Goal: Information Seeking & Learning: Learn about a topic

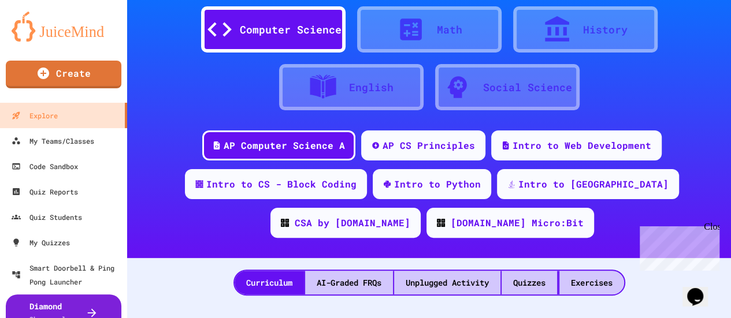
scroll to position [69, 0]
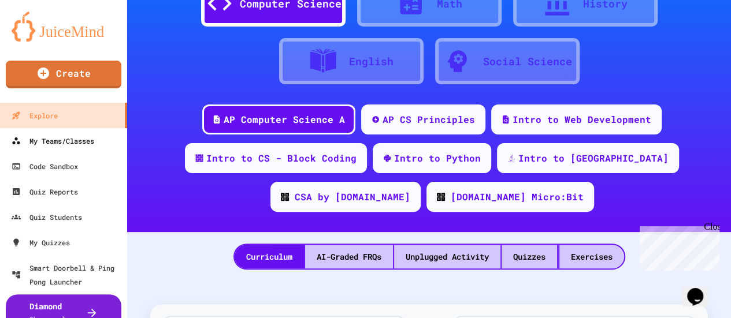
click at [91, 142] on div "My Teams/Classes" at bounding box center [53, 141] width 83 height 14
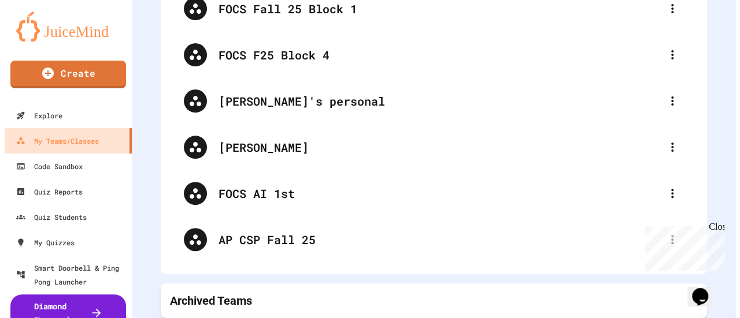
scroll to position [120, 0]
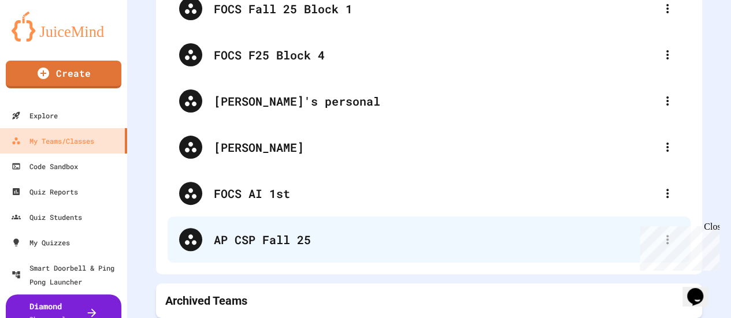
click at [295, 232] on div "AP CSP Fall 25" at bounding box center [435, 239] width 442 height 17
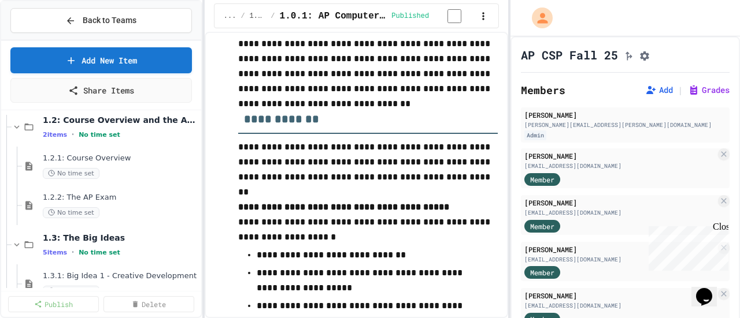
scroll to position [253, 0]
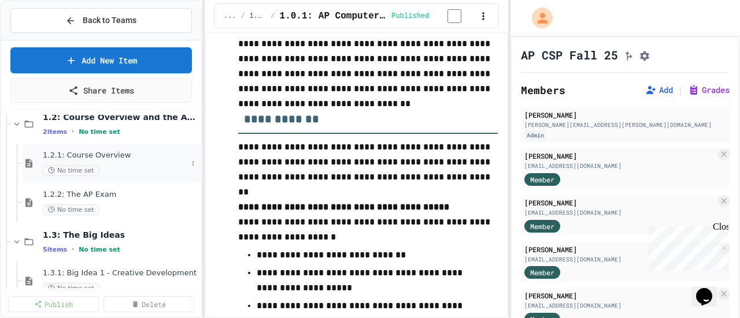
click at [103, 157] on span "1.2.1: Course Overview" at bounding box center [115, 156] width 144 height 10
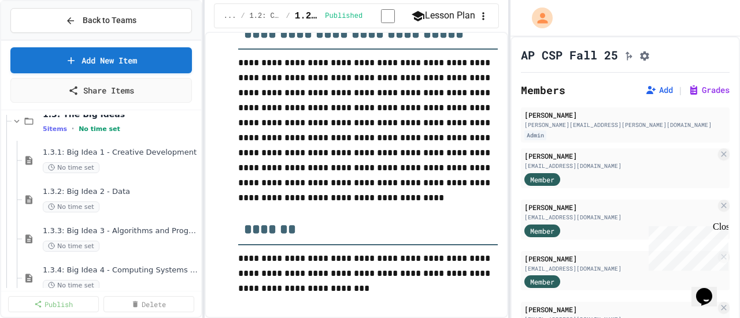
scroll to position [373, 0]
click at [144, 160] on div "1.3.1: Big Idea 1 - Creative Development No time set" at bounding box center [115, 161] width 144 height 25
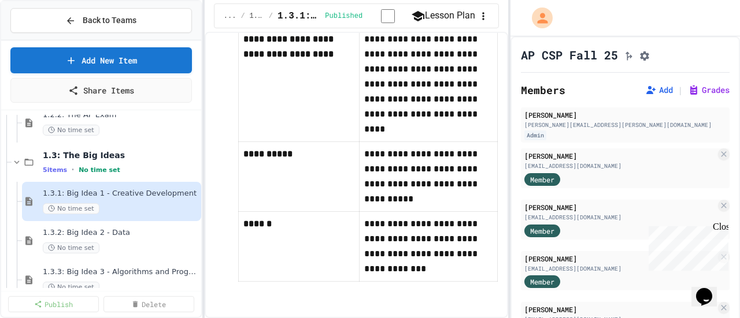
scroll to position [332, 0]
click at [442, 13] on button "Lesson Plan" at bounding box center [443, 16] width 64 height 14
click at [98, 151] on span "1.3: The Big Ideas" at bounding box center [115, 156] width 144 height 10
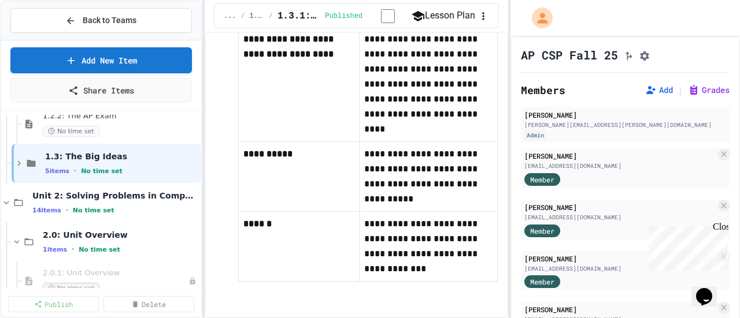
click at [450, 13] on button "Lesson Plan" at bounding box center [443, 16] width 64 height 14
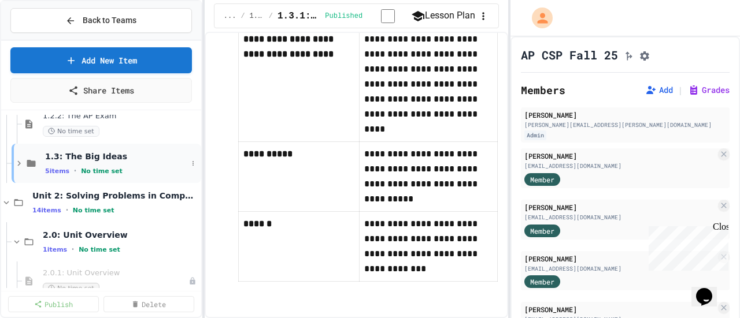
click at [108, 164] on div "1.3: The Big Ideas 5 items • No time set" at bounding box center [116, 163] width 142 height 24
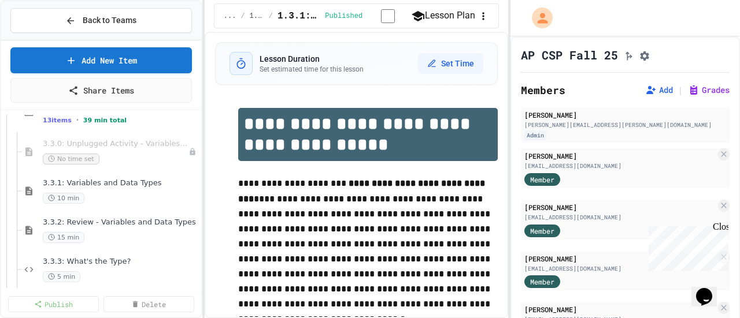
scroll to position [2351, 0]
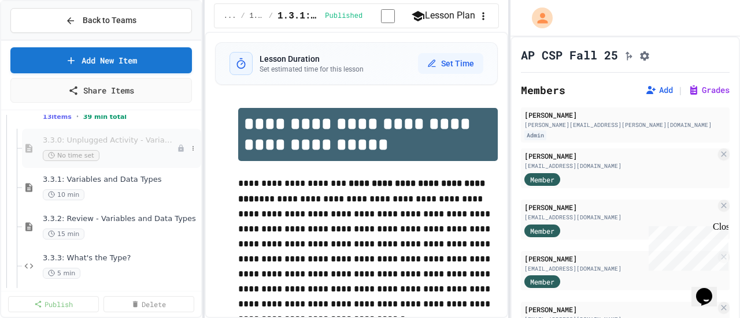
click at [127, 145] on div "3.3.0: Unplugged Activity - Variables and Data No time set" at bounding box center [110, 148] width 134 height 25
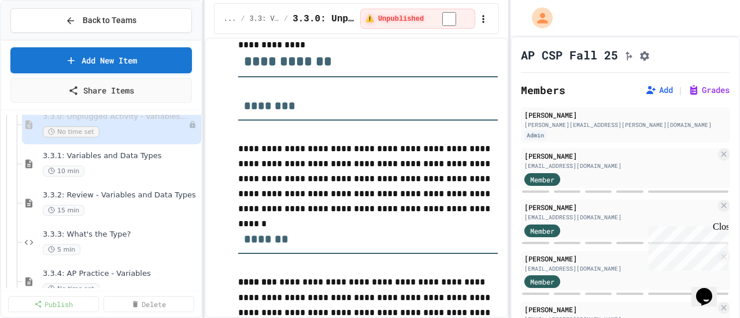
scroll to position [2391, 0]
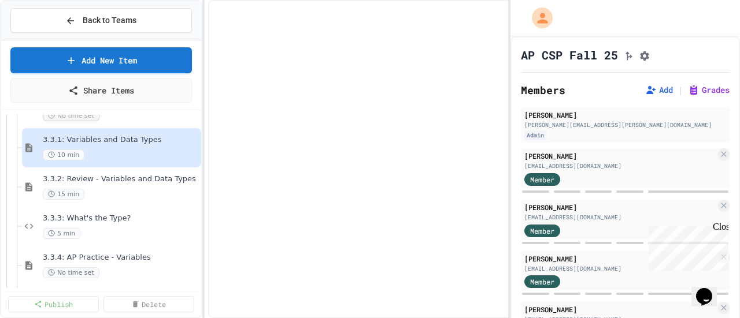
select select "***"
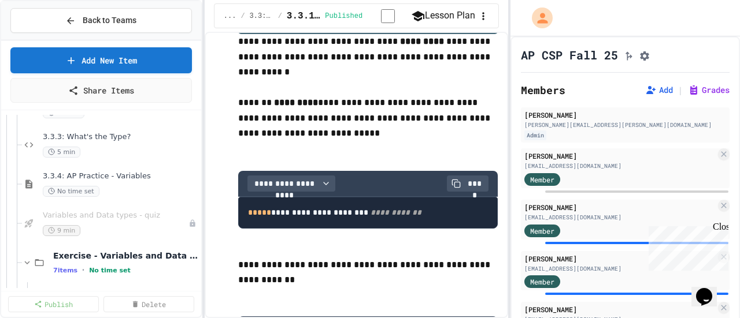
scroll to position [2473, 0]
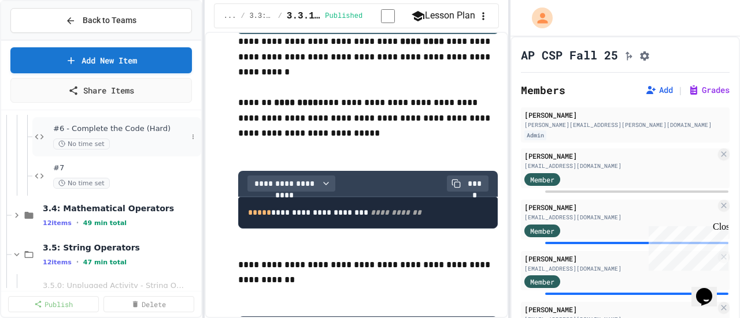
click at [149, 127] on span "#6 - Complete the Code (Hard)" at bounding box center [120, 129] width 134 height 10
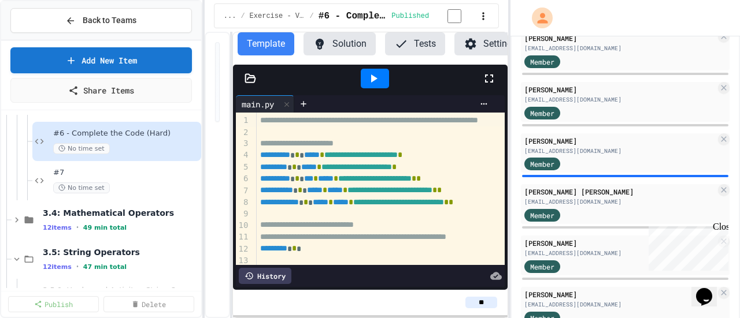
scroll to position [324, 0]
click at [94, 175] on span "#7" at bounding box center [120, 173] width 134 height 10
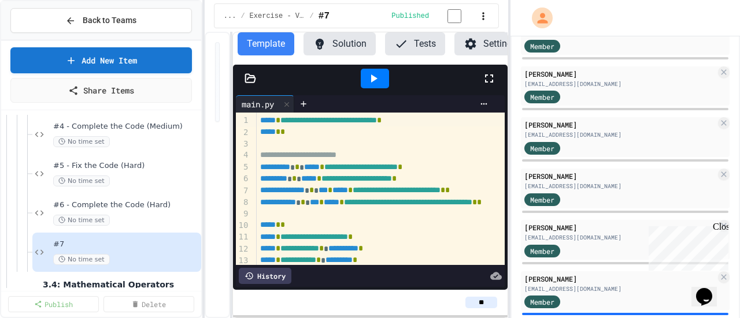
scroll to position [2757, 0]
click at [127, 168] on span "#5 - Fix the Code (Hard)" at bounding box center [120, 167] width 134 height 10
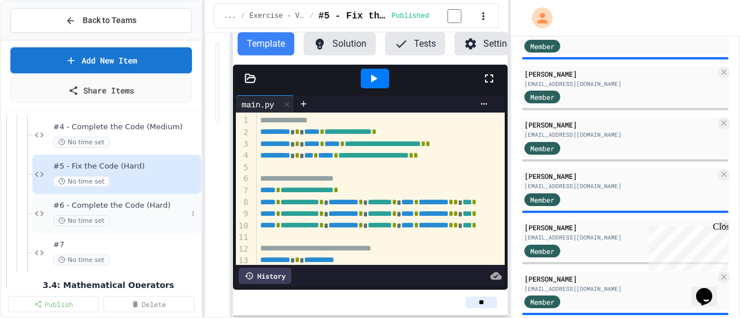
click at [135, 213] on div "#6 - Complete the Code (Hard) No time set" at bounding box center [120, 213] width 134 height 25
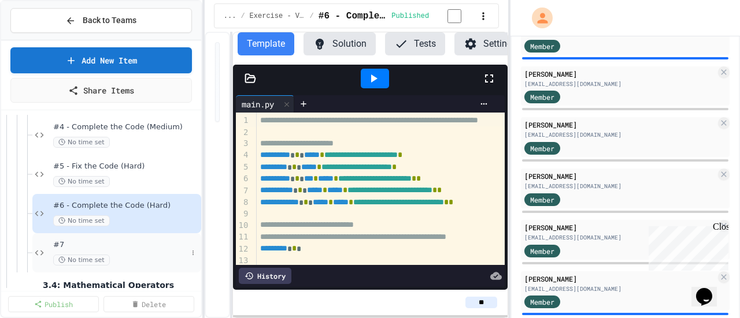
click at [102, 260] on span "No time set" at bounding box center [81, 260] width 57 height 11
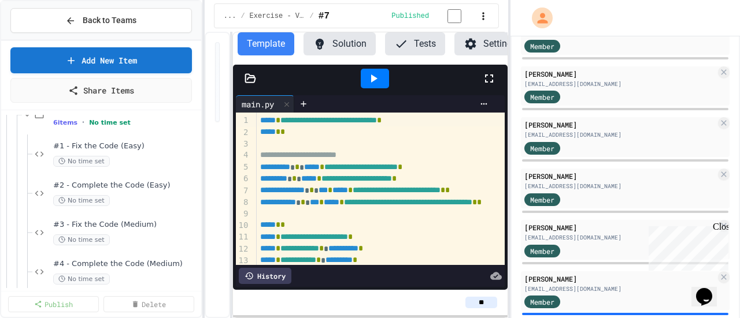
scroll to position [2066, 0]
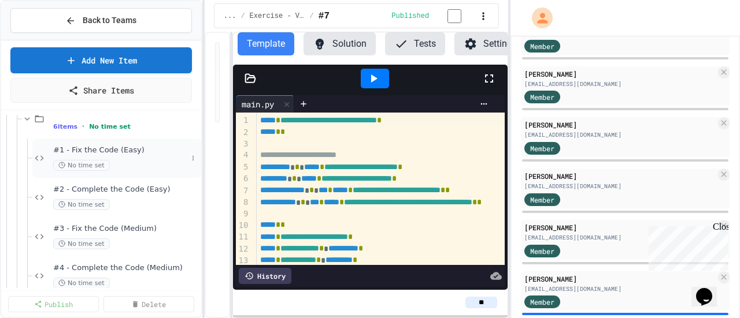
click at [118, 157] on div "#1 - Fix the Code (Easy) No time set" at bounding box center [120, 158] width 134 height 25
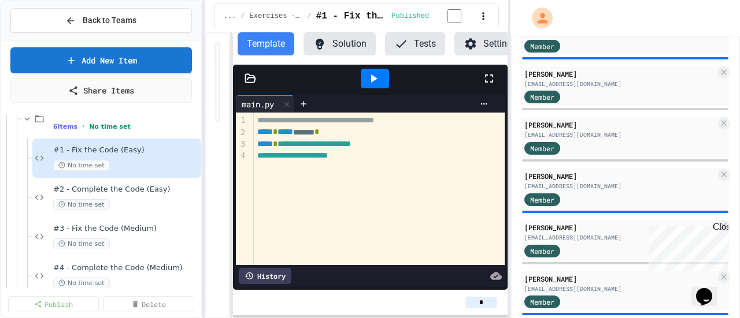
click at [338, 45] on button "Solution" at bounding box center [339, 43] width 72 height 23
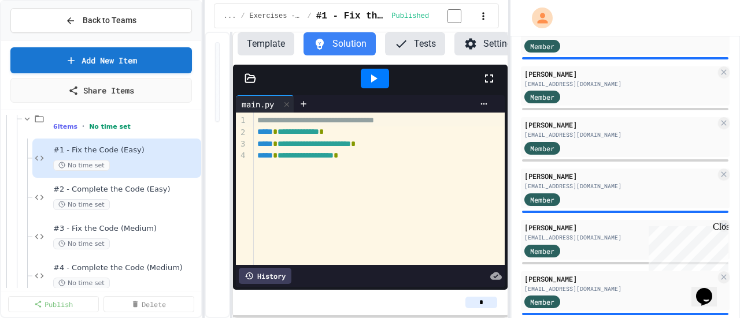
click at [261, 38] on button "Template" at bounding box center [266, 43] width 57 height 23
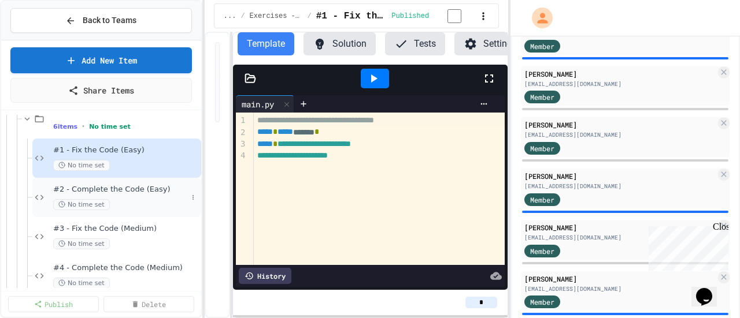
click at [124, 185] on span "#2 - Complete the Code (Easy)" at bounding box center [120, 190] width 134 height 10
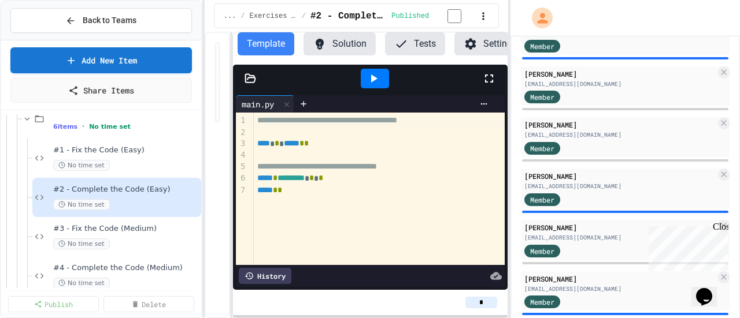
click at [340, 39] on button "Solution" at bounding box center [339, 43] width 72 height 23
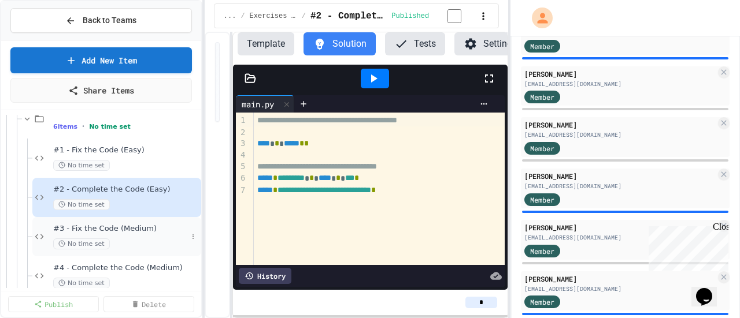
click at [103, 228] on span "#3 - Fix the Code (Medium)" at bounding box center [120, 229] width 134 height 10
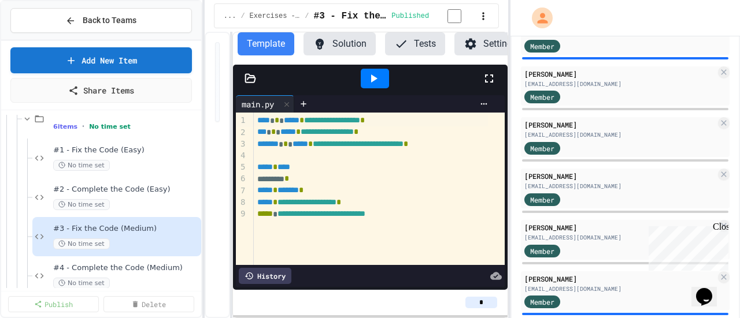
drag, startPoint x: 731, startPoint y: 123, endPoint x: 731, endPoint y: 130, distance: 7.5
click at [731, 130] on div "AP CSP Fall 25 Members Add | Grades [PERSON_NAME] [PERSON_NAME][EMAIL_ADDRESS][…" at bounding box center [624, 177] width 229 height 282
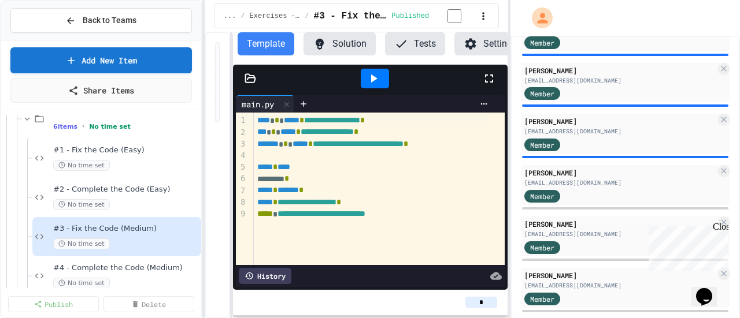
scroll to position [827, 0]
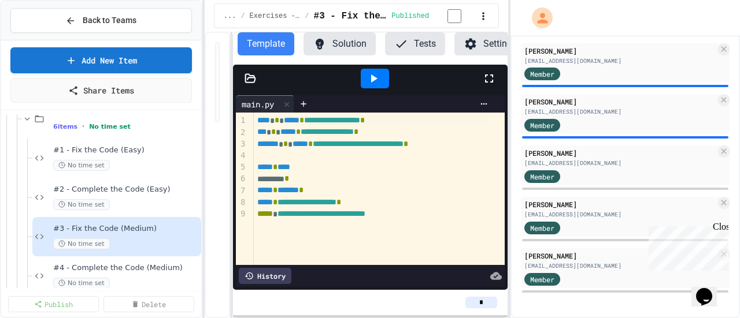
drag, startPoint x: 736, startPoint y: 118, endPoint x: 8, endPoint y: 5, distance: 736.3
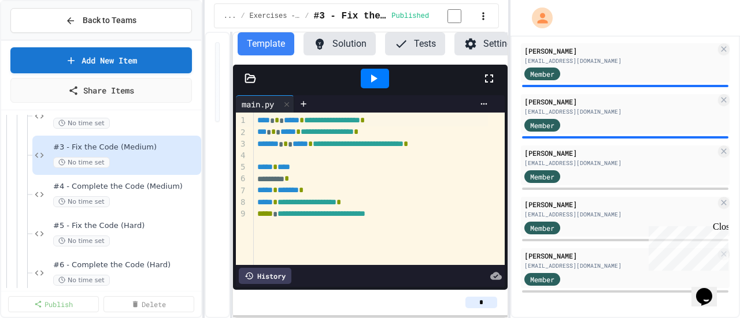
scroll to position [2159, 0]
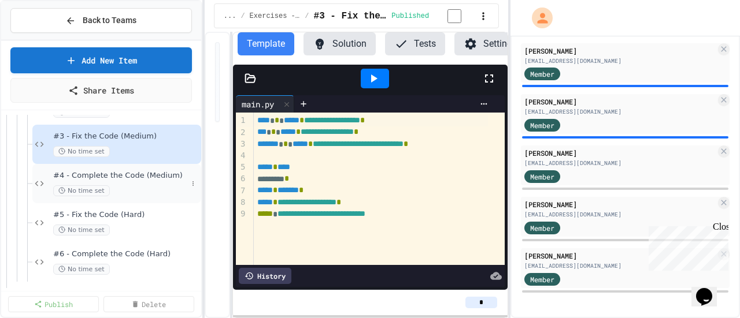
click at [147, 172] on span "#4 - Complete the Code (Medium)" at bounding box center [120, 176] width 134 height 10
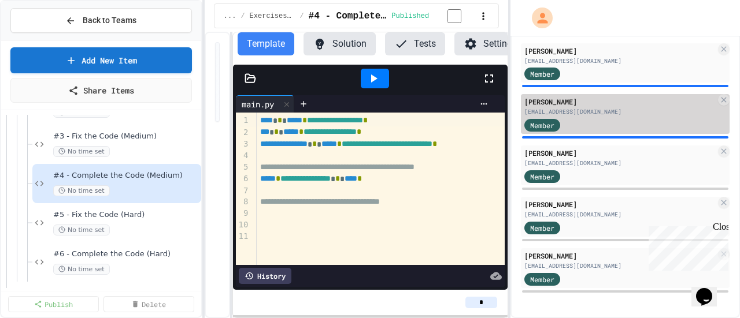
click at [619, 134] on div "Kaydence [PERSON_NAME] [EMAIL_ADDRESS][DOMAIN_NAME] Member" at bounding box center [625, 114] width 209 height 40
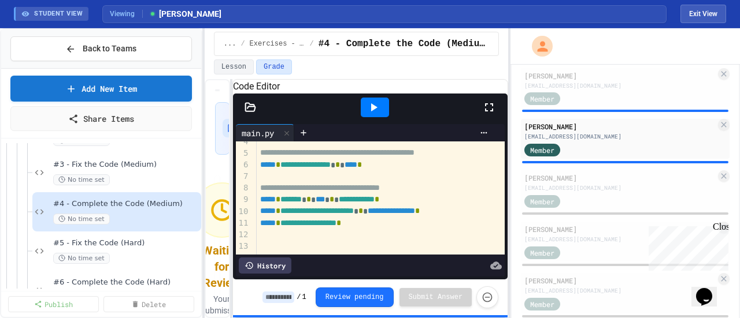
scroll to position [81, 0]
click at [375, 112] on icon at bounding box center [374, 107] width 6 height 8
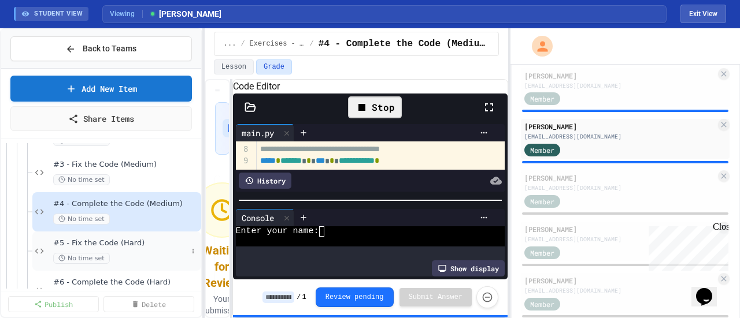
click at [113, 242] on span "#5 - Fix the Code (Hard)" at bounding box center [120, 244] width 134 height 10
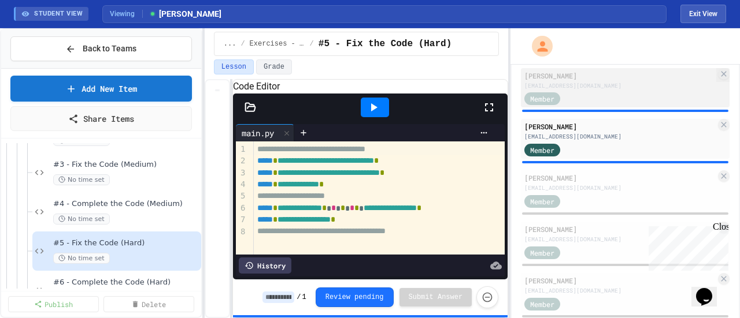
click at [540, 88] on div "[EMAIL_ADDRESS][DOMAIN_NAME]" at bounding box center [619, 85] width 191 height 9
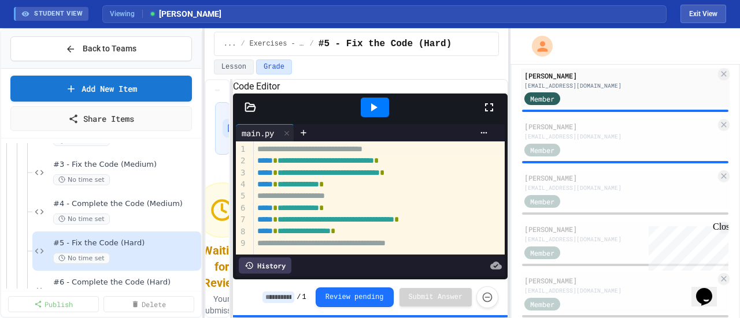
click at [376, 114] on icon at bounding box center [373, 108] width 14 height 14
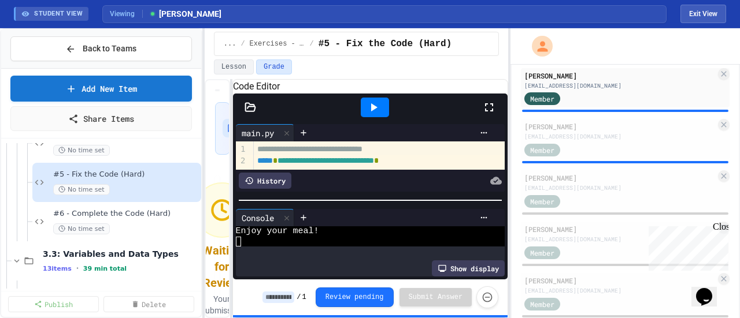
scroll to position [2228, 0]
click at [129, 218] on div "#6 - Complete the Code (Hard) No time set" at bounding box center [120, 221] width 134 height 25
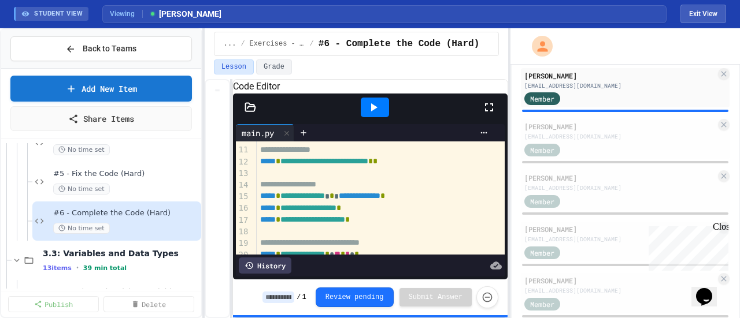
scroll to position [139, 0]
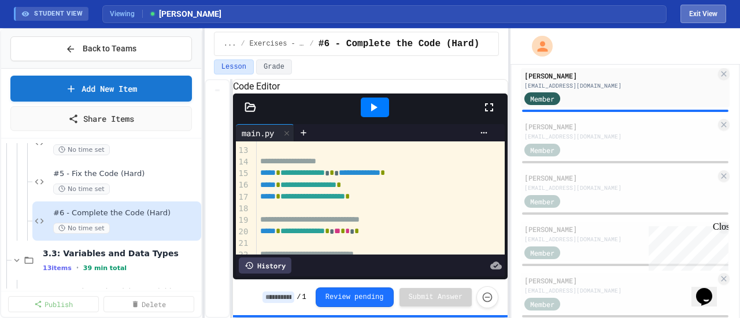
click at [705, 16] on button "Exit View" at bounding box center [703, 14] width 46 height 18
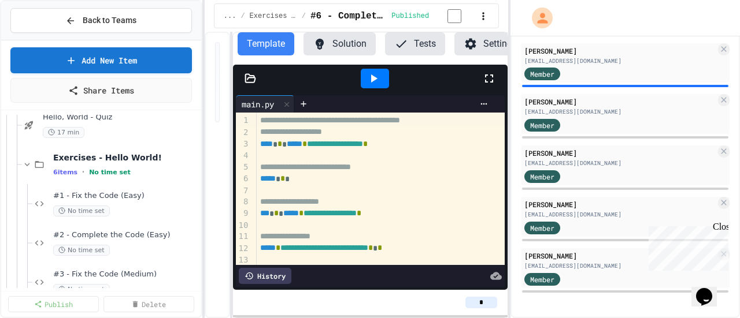
scroll to position [2012, 0]
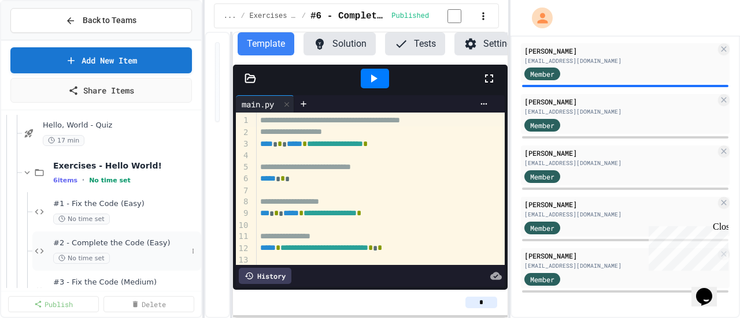
click at [88, 236] on div "#2 - Complete the Code (Easy) No time set" at bounding box center [116, 251] width 169 height 39
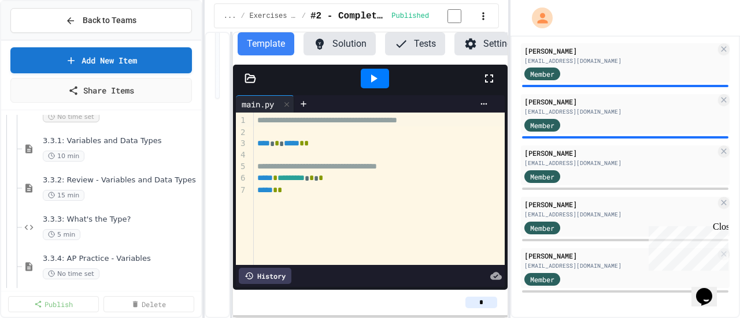
scroll to position [46, 0]
click at [198, 287] on div "3.3: Variables and Data Types 13 items • 39 min total 3.3.0: Unplugged Activity…" at bounding box center [101, 200] width 200 height 181
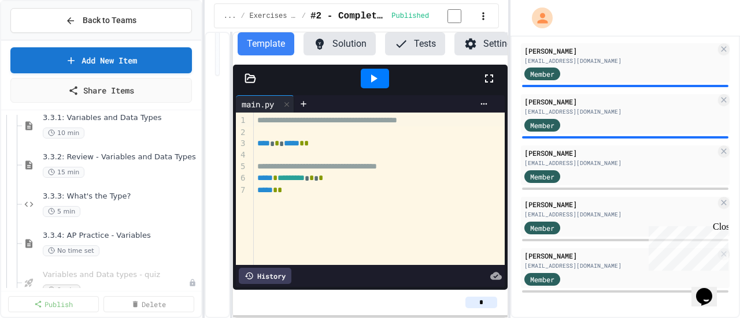
click at [198, 287] on div "3.3.0: Unplugged Activity - Variables and Data No time set 3.3.1: Variables and…" at bounding box center [101, 200] width 200 height 181
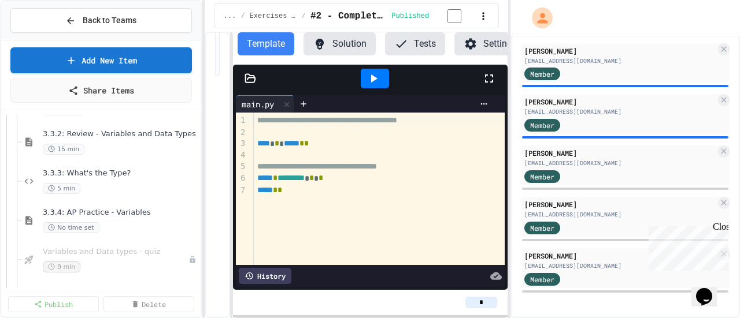
click at [198, 287] on div "3.3.0: Unplugged Activity - Variables and Data No time set 3.3.1: Variables and…" at bounding box center [101, 200] width 200 height 181
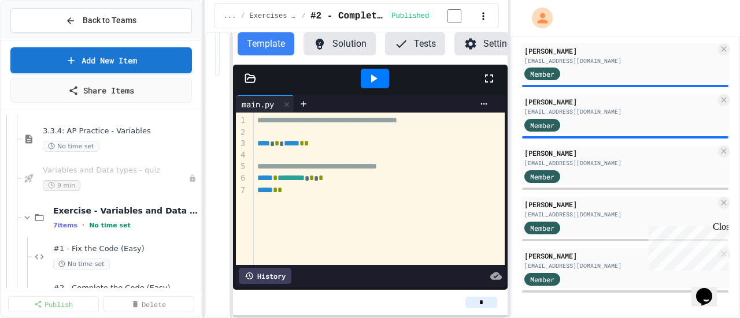
scroll to position [2529, 0]
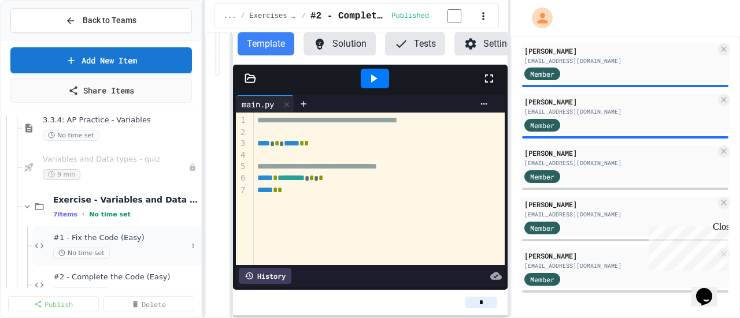
click at [108, 235] on span "#1 - Fix the Code (Easy)" at bounding box center [120, 238] width 134 height 10
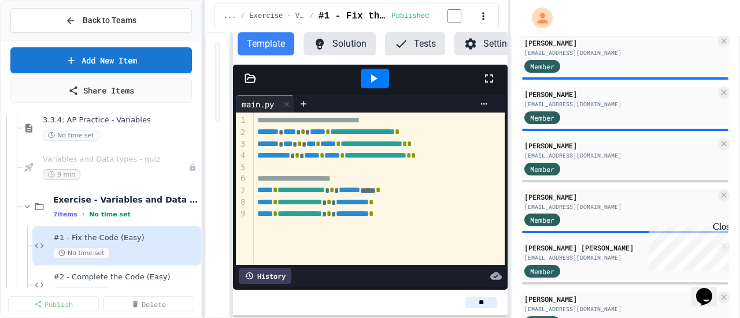
scroll to position [218, 0]
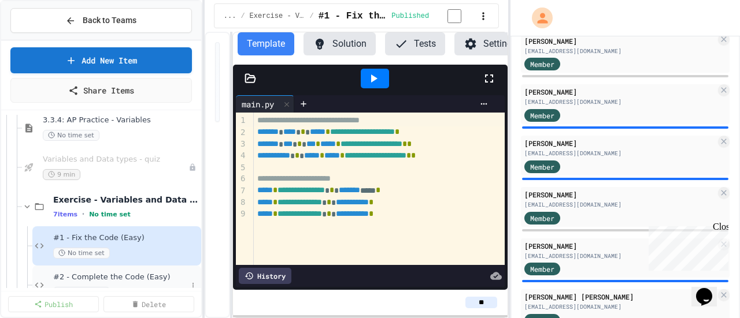
click at [136, 278] on span "#2 - Complete the Code (Easy)" at bounding box center [120, 278] width 134 height 10
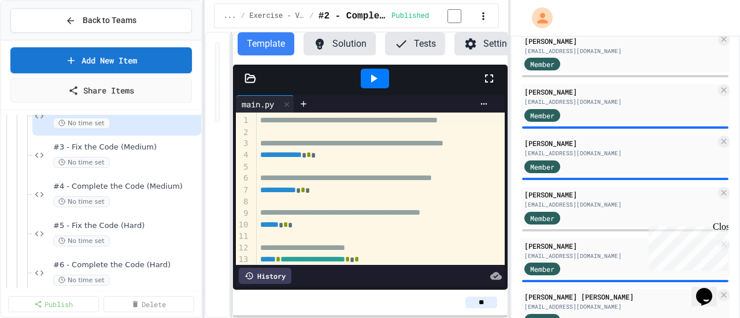
scroll to position [2700, 0]
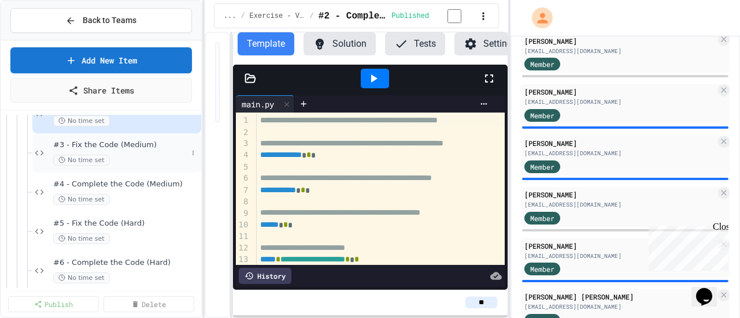
click at [116, 150] on div "#3 - Fix the Code (Medium) No time set" at bounding box center [120, 152] width 134 height 25
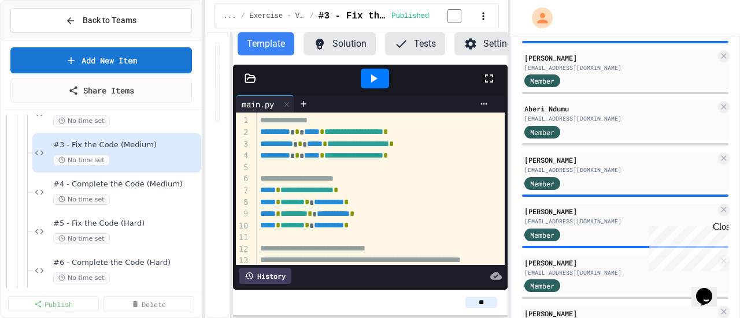
scroll to position [632, 0]
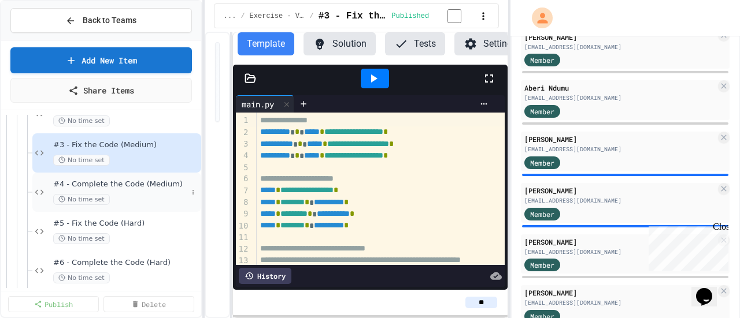
click at [126, 184] on span "#4 - Complete the Code (Medium)" at bounding box center [120, 185] width 134 height 10
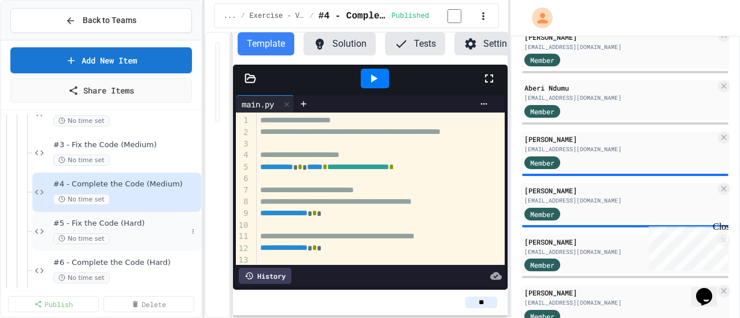
click at [114, 228] on div "#5 - Fix the Code (Hard) No time set" at bounding box center [120, 231] width 134 height 25
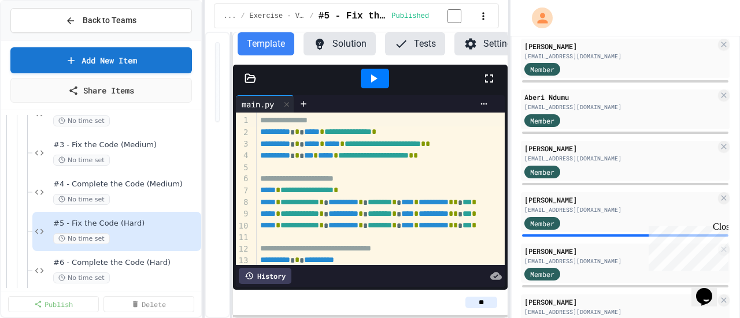
scroll to position [629, 0]
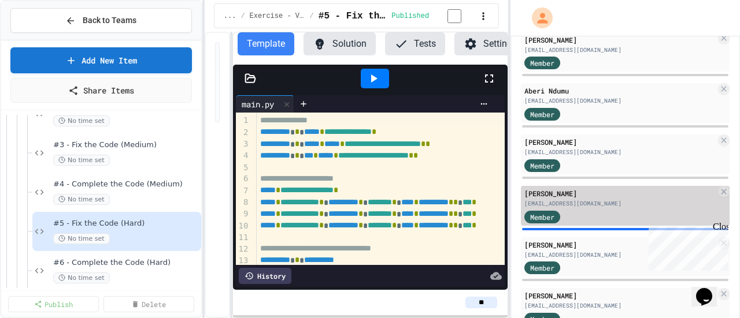
click at [550, 205] on div "[EMAIL_ADDRESS][DOMAIN_NAME]" at bounding box center [619, 203] width 191 height 9
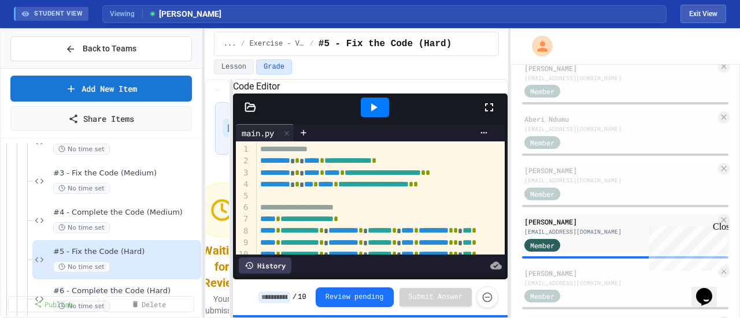
click at [373, 114] on icon at bounding box center [373, 108] width 14 height 14
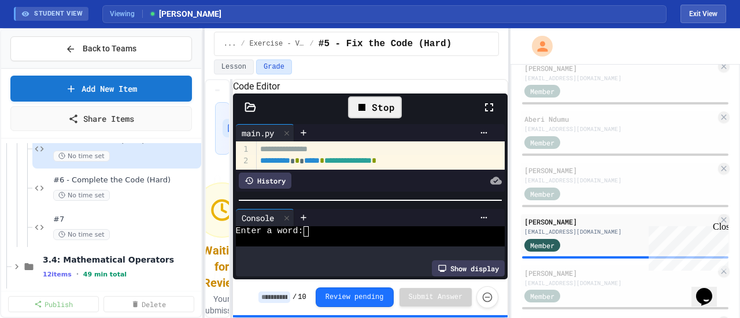
scroll to position [2816, 0]
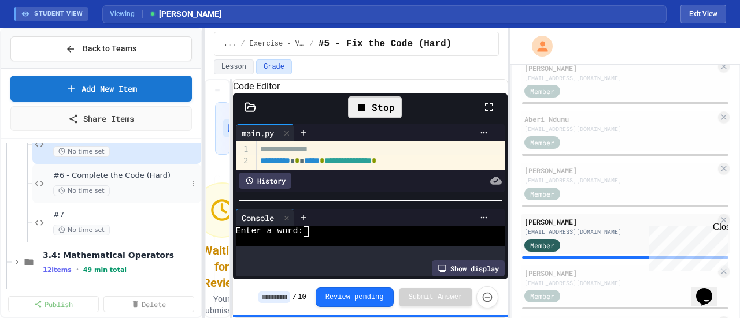
click at [116, 176] on span "#6 - Complete the Code (Hard)" at bounding box center [120, 176] width 134 height 10
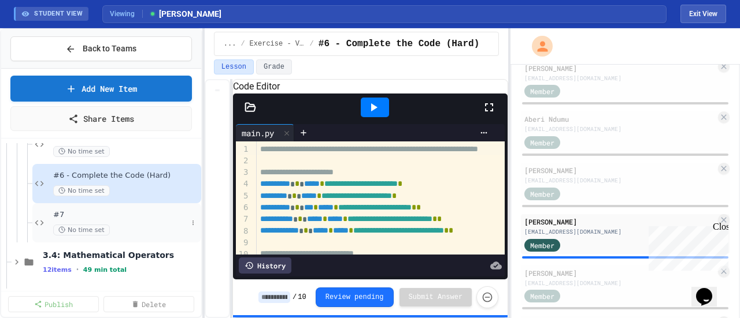
click at [47, 217] on div "#7 No time set" at bounding box center [116, 222] width 169 height 39
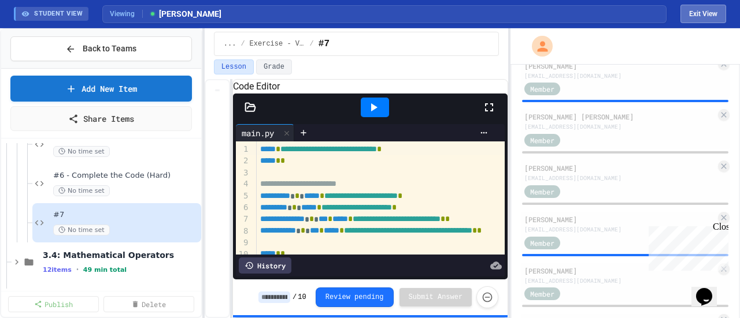
click at [710, 15] on button "Exit View" at bounding box center [703, 14] width 46 height 18
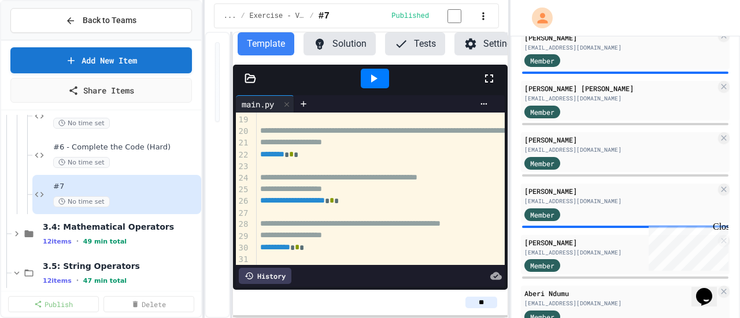
scroll to position [209, 0]
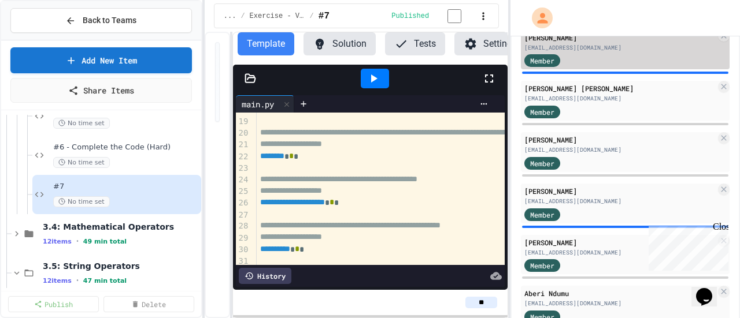
click at [566, 56] on div "Member" at bounding box center [553, 60] width 58 height 14
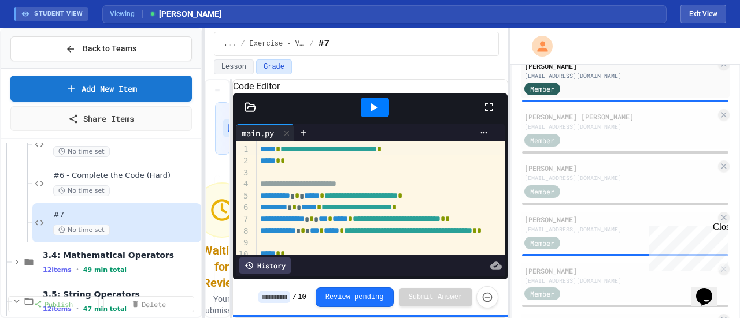
click at [380, 114] on icon at bounding box center [373, 108] width 14 height 14
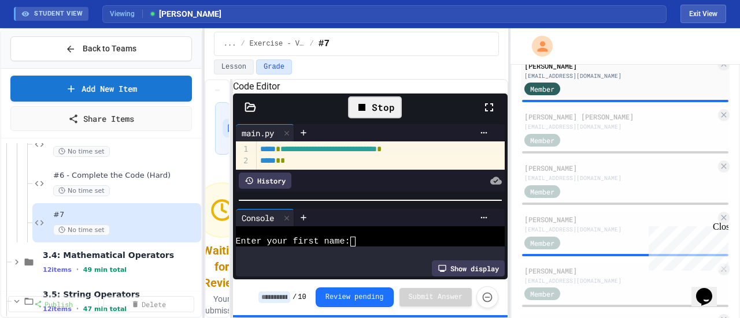
scroll to position [9, 0]
click at [358, 240] on textarea "Terminal input" at bounding box center [357, 242] width 5 height 10
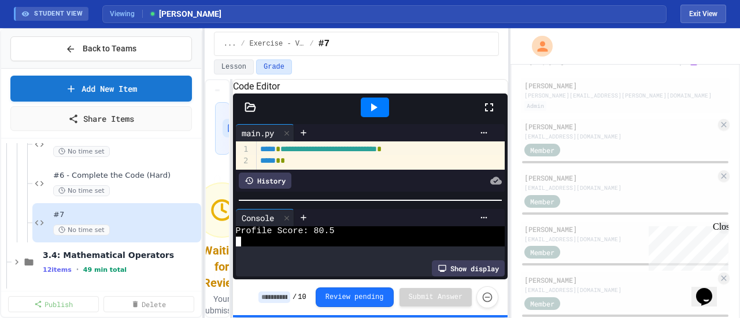
scroll to position [0, 0]
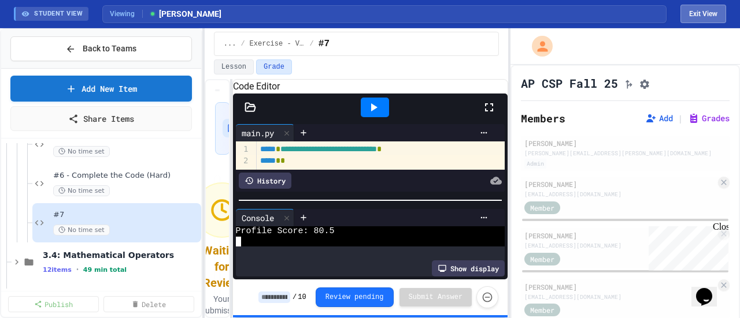
click at [703, 10] on button "Exit View" at bounding box center [703, 14] width 46 height 18
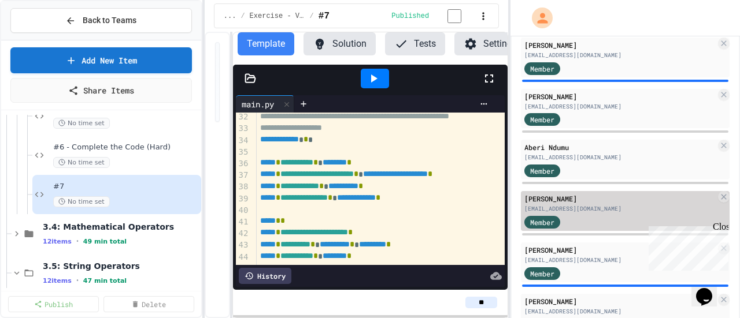
scroll to position [571, 0]
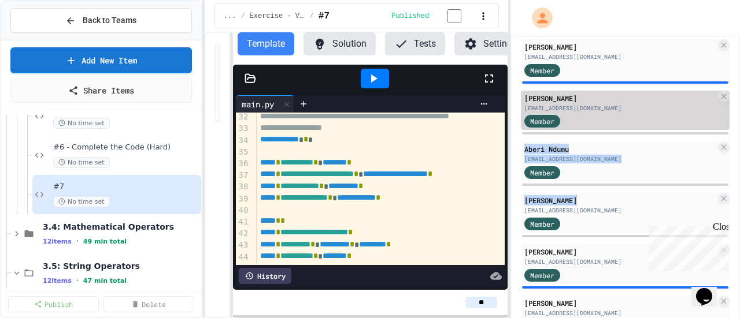
drag, startPoint x: 699, startPoint y: 203, endPoint x: 678, endPoint y: 128, distance: 78.7
click at [678, 128] on div "[PERSON_NAME] [PERSON_NAME][EMAIL_ADDRESS][PERSON_NAME][DOMAIN_NAME] Admin [PER…" at bounding box center [625, 41] width 209 height 1010
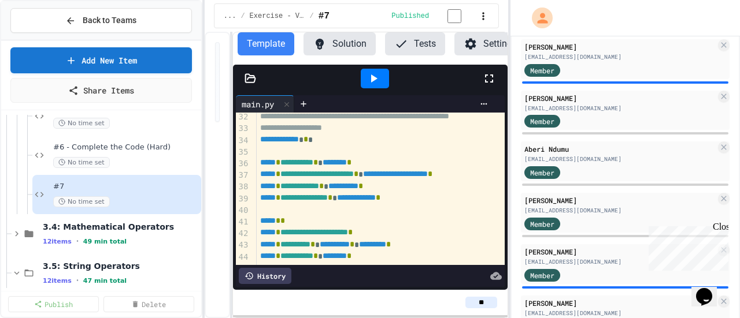
click at [366, 17] on div "... / Exercise - Variables and Data Types / #7" at bounding box center [306, 16] width 164 height 14
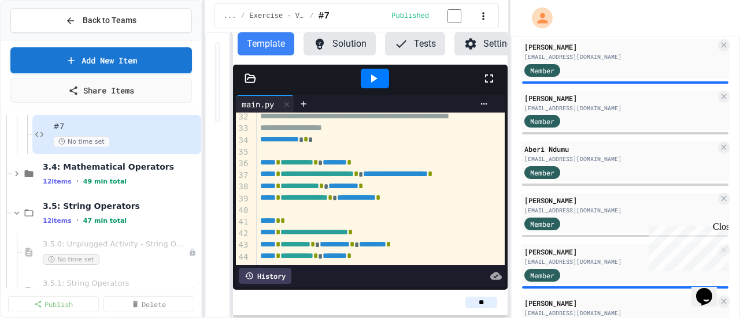
scroll to position [2877, 0]
click at [110, 169] on span "3.4: Mathematical Operators" at bounding box center [115, 166] width 144 height 10
click at [133, 201] on span "3.4.0: Unplugged Activity - Mathematical Operators" at bounding box center [110, 205] width 134 height 10
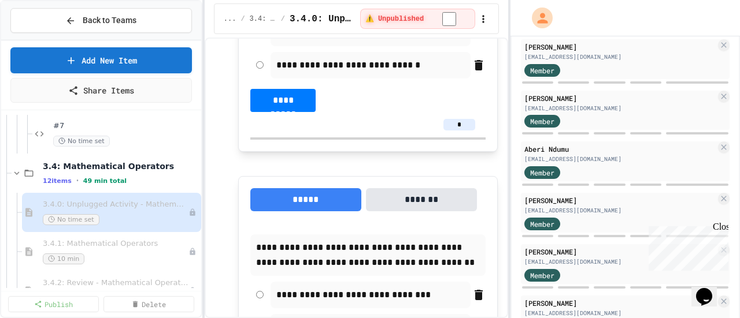
scroll to position [2000, 0]
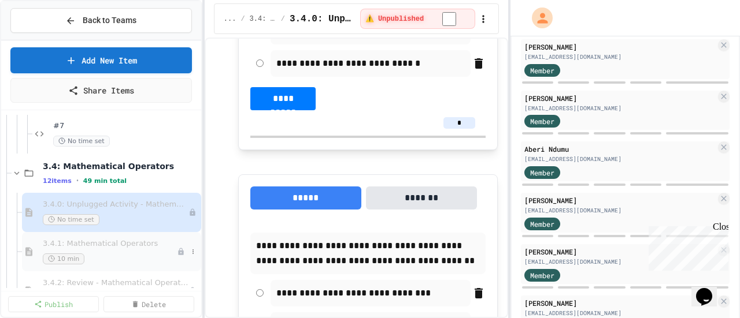
click at [98, 244] on span "3.4.1: Mathematical Operators" at bounding box center [110, 244] width 134 height 10
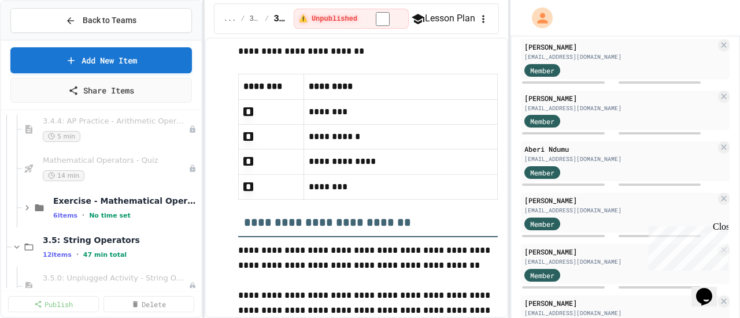
scroll to position [3120, 0]
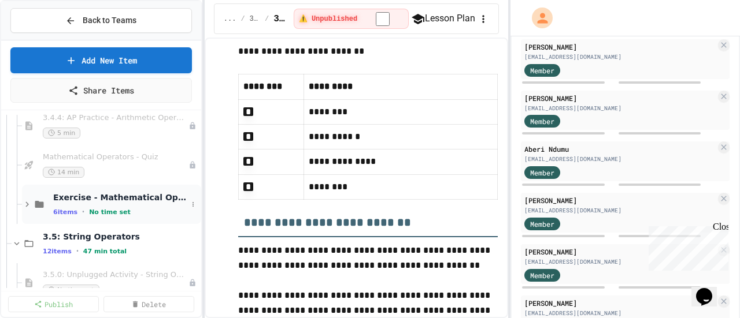
click at [146, 196] on span "Exercise - Mathematical Operators" at bounding box center [120, 197] width 134 height 10
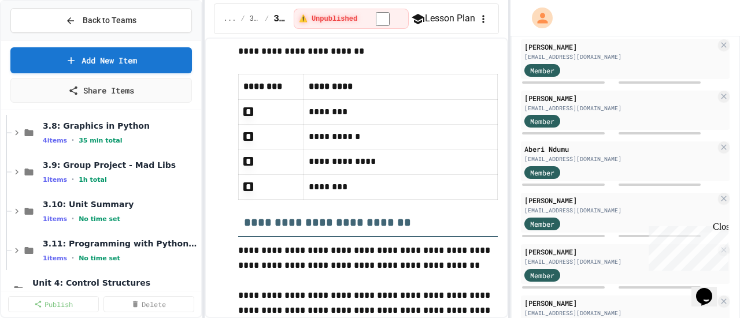
scroll to position [3878, 0]
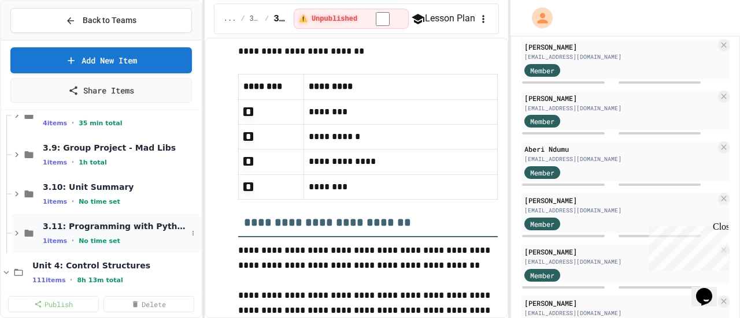
click at [157, 228] on span "3.11: Programming with Python Exam" at bounding box center [115, 226] width 144 height 10
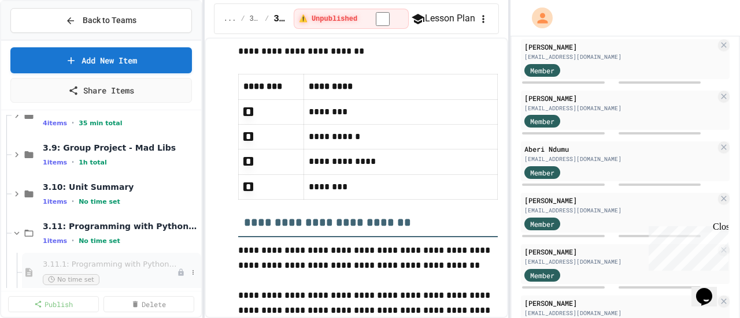
click at [152, 264] on span "3.11.1: Programming with Python Exam" at bounding box center [110, 265] width 134 height 10
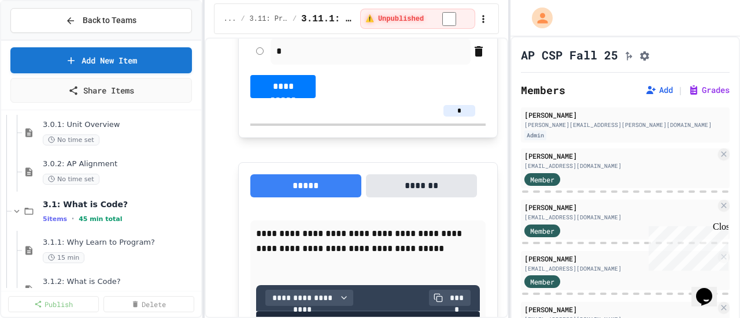
scroll to position [1495, 0]
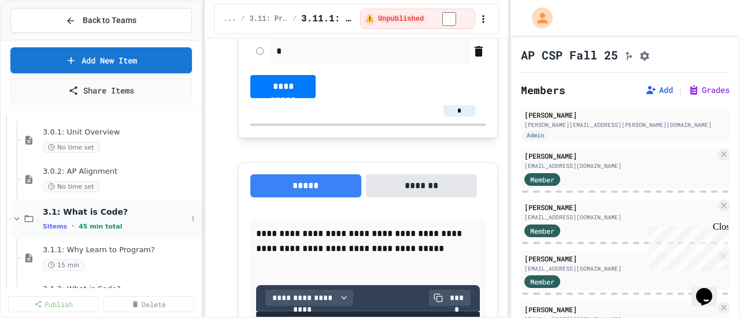
click at [83, 212] on span "3.1: What is Code?" at bounding box center [115, 212] width 144 height 10
click at [85, 212] on span "3.1: What is Code?" at bounding box center [115, 212] width 144 height 10
click at [89, 246] on span "3.1.1: Why Learn to Program?" at bounding box center [115, 251] width 144 height 10
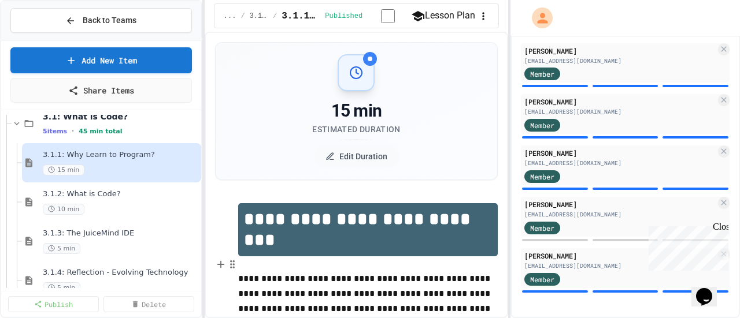
scroll to position [1609, 0]
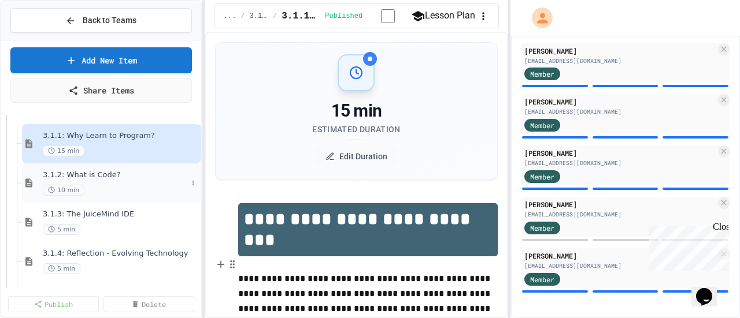
click at [102, 173] on span "3.1.2: What is Code?" at bounding box center [115, 176] width 144 height 10
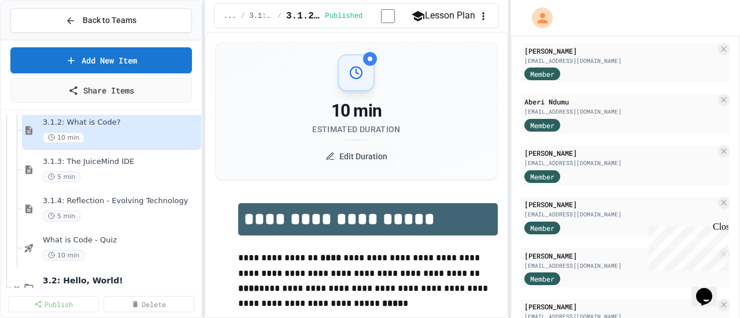
scroll to position [1665, 0]
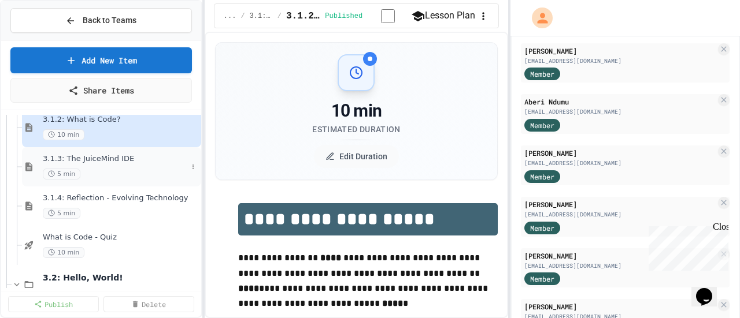
click at [117, 161] on span "3.1.3: The JuiceMind IDE" at bounding box center [115, 159] width 144 height 10
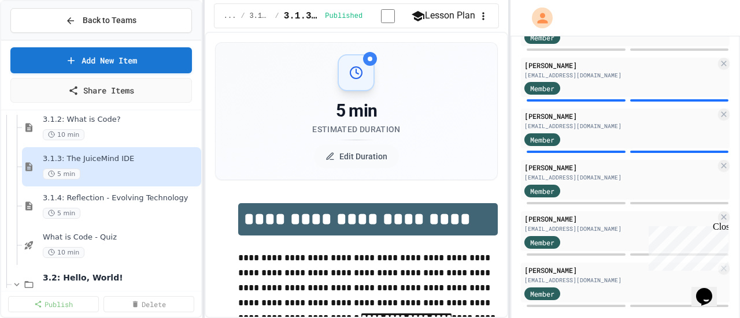
scroll to position [827, 0]
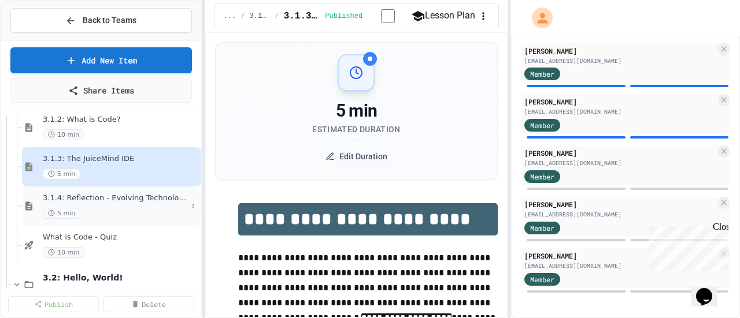
click at [87, 187] on div "3.1.4: Reflection - Evolving Technology 5 min" at bounding box center [111, 206] width 179 height 39
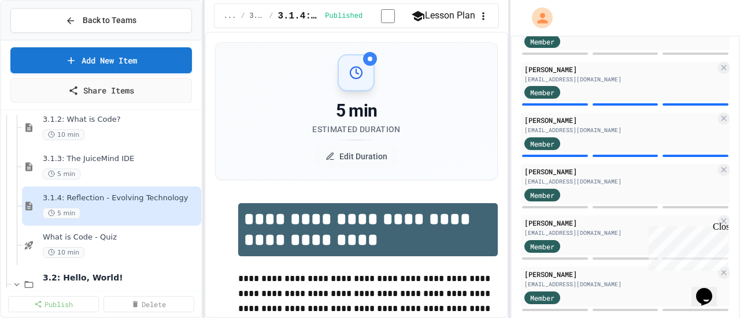
scroll to position [827, 0]
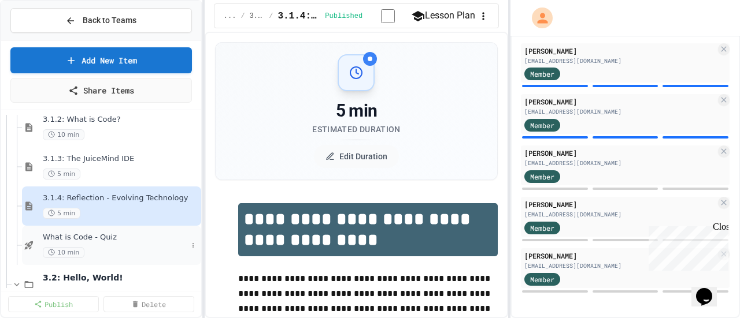
click at [95, 244] on div "What is Code - Quiz 10 min" at bounding box center [115, 245] width 144 height 25
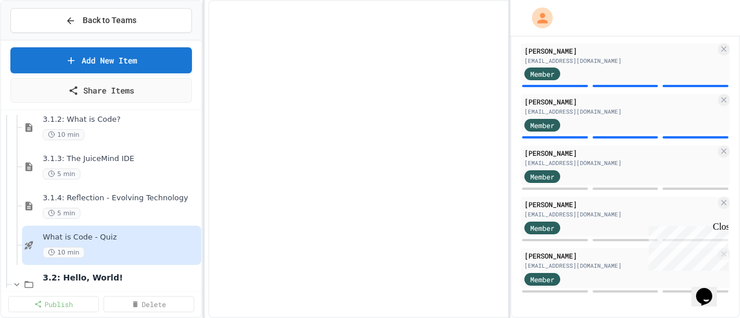
scroll to position [739, 0]
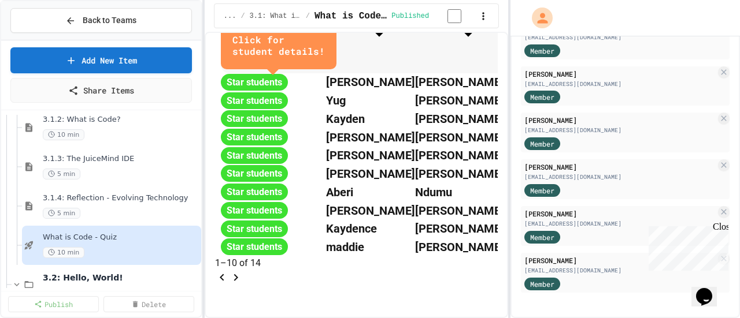
scroll to position [962, 0]
click at [243, 285] on icon "Go to next page" at bounding box center [236, 278] width 14 height 14
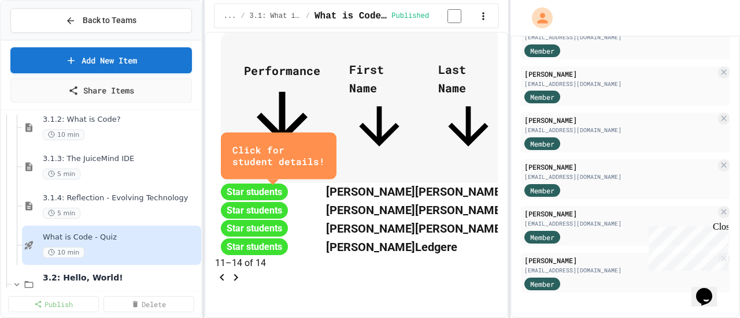
scroll to position [758, 0]
click at [229, 271] on icon "Go to previous page" at bounding box center [222, 278] width 14 height 14
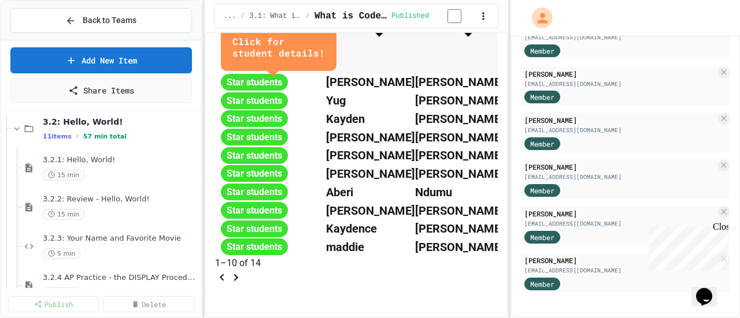
scroll to position [1821, 0]
click at [98, 168] on div "3.2.1: Hello, World! 15 min" at bounding box center [115, 167] width 144 height 25
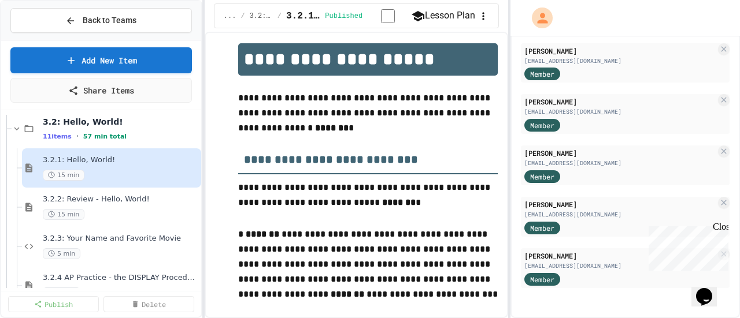
scroll to position [161, 0]
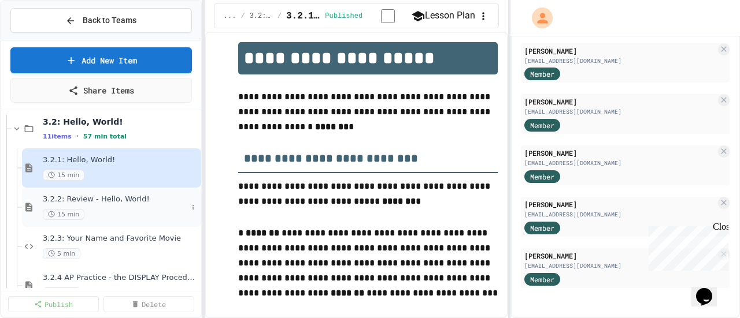
click at [115, 202] on span "3.2.2: Review - Hello, World!" at bounding box center [115, 200] width 144 height 10
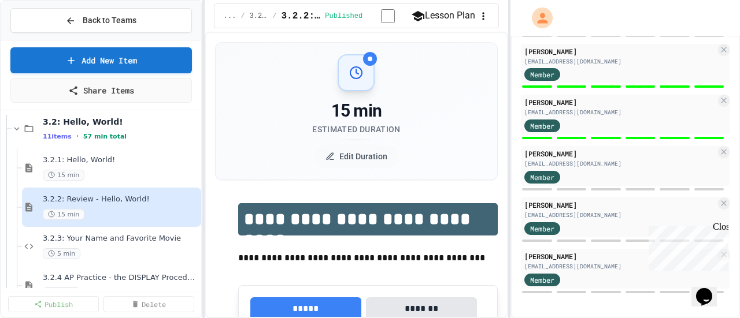
scroll to position [827, 0]
click at [141, 244] on div "3.2.3: Your Name and Favorite Movie 5 min" at bounding box center [115, 246] width 144 height 25
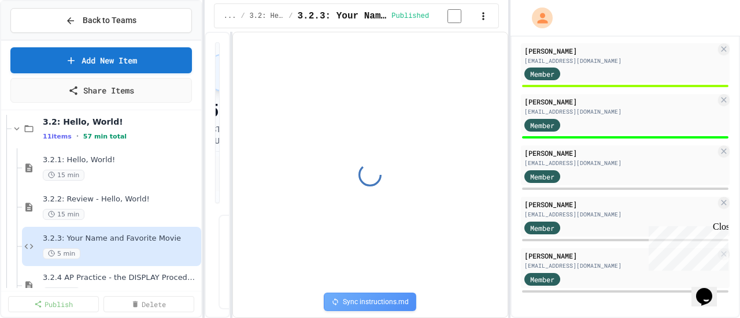
select select "*******"
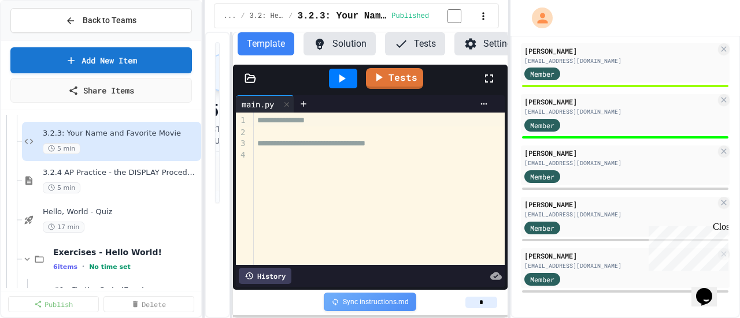
scroll to position [1934, 0]
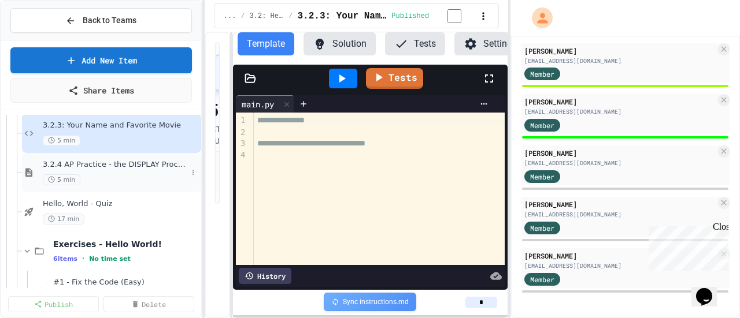
click at [149, 170] on div "3.2.4 AP Practice - the DISPLAY Procedure 5 min" at bounding box center [115, 172] width 144 height 25
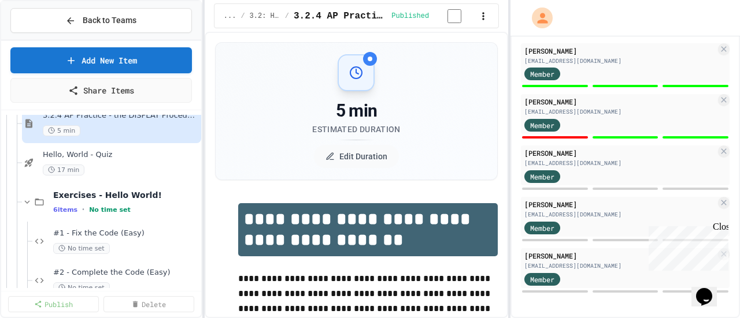
scroll to position [1992, 0]
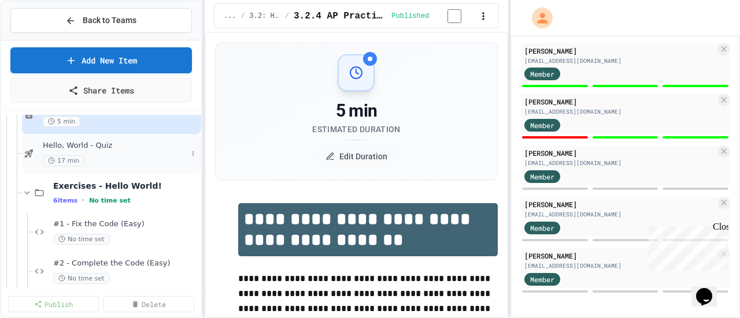
click at [104, 153] on div "Hello, World - Quiz 17 min" at bounding box center [115, 153] width 144 height 25
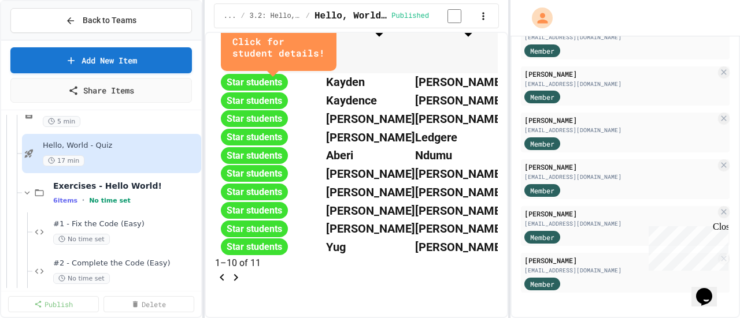
scroll to position [1021, 0]
click at [243, 270] on button "Go to next page" at bounding box center [236, 277] width 14 height 14
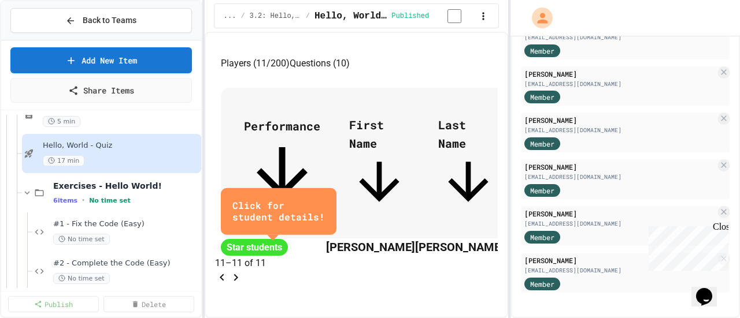
scroll to position [655, 0]
click at [229, 271] on icon "Go to previous page" at bounding box center [222, 278] width 14 height 14
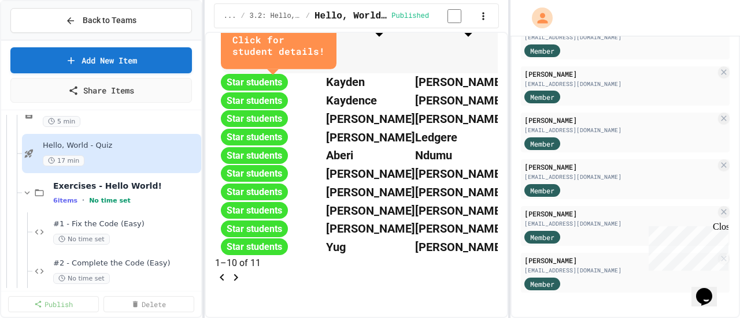
scroll to position [914, 0]
click at [243, 271] on icon "Go to next page" at bounding box center [236, 278] width 14 height 14
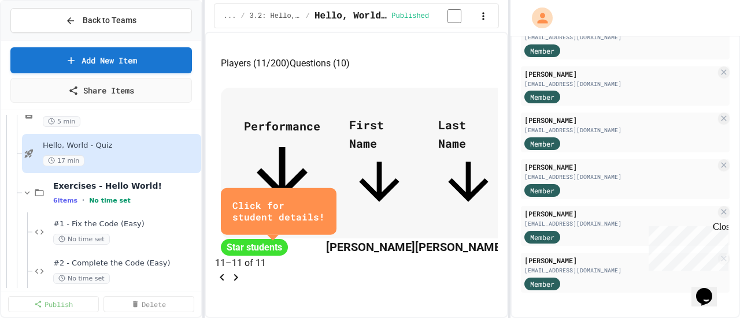
click at [229, 271] on icon "Go to previous page" at bounding box center [222, 278] width 14 height 14
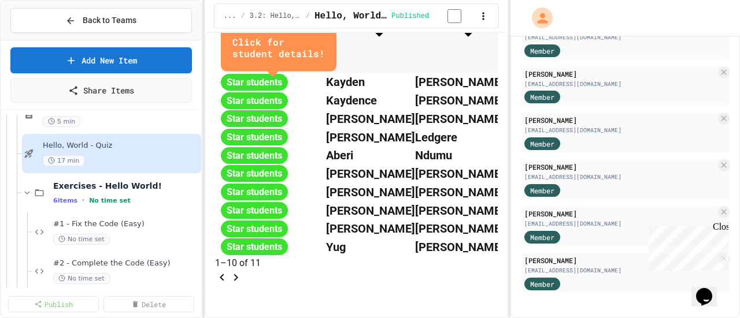
scroll to position [1021, 0]
click at [243, 270] on button "Go to next page" at bounding box center [236, 277] width 14 height 14
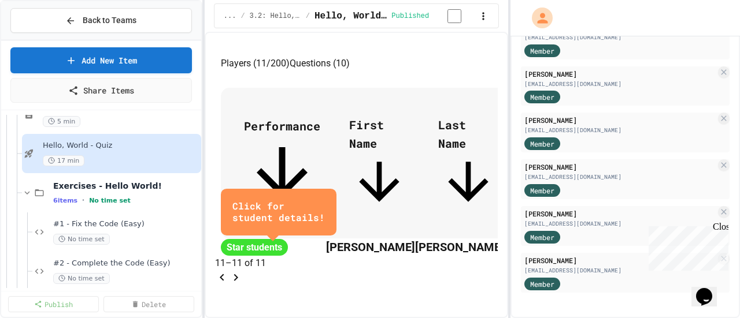
scroll to position [655, 0]
click at [229, 271] on icon "Go to previous page" at bounding box center [222, 278] width 14 height 14
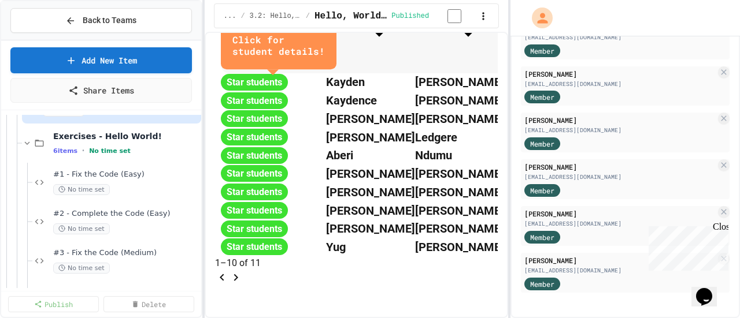
scroll to position [2043, 0]
click at [117, 182] on div "#1 - Fix the Code (Easy) No time set" at bounding box center [120, 181] width 134 height 25
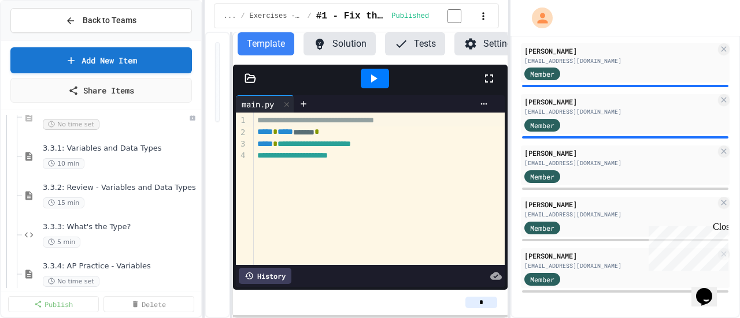
scroll to position [2381, 0]
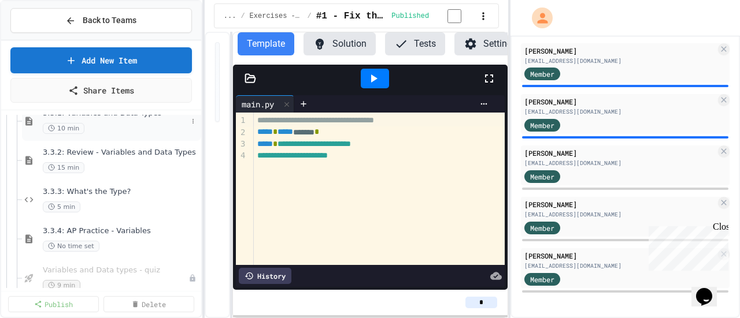
click at [128, 139] on div "3.3.1: Variables and Data Types 10 min" at bounding box center [111, 121] width 179 height 39
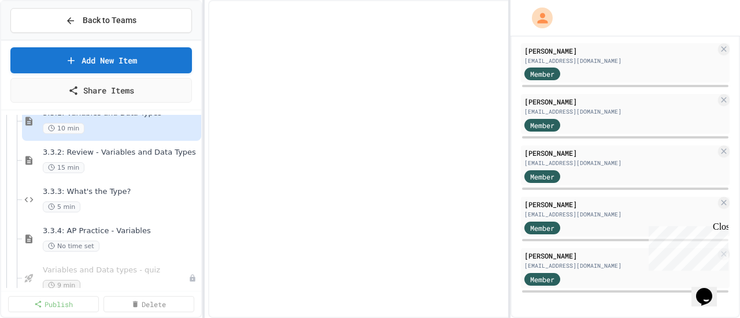
scroll to position [2397, 0]
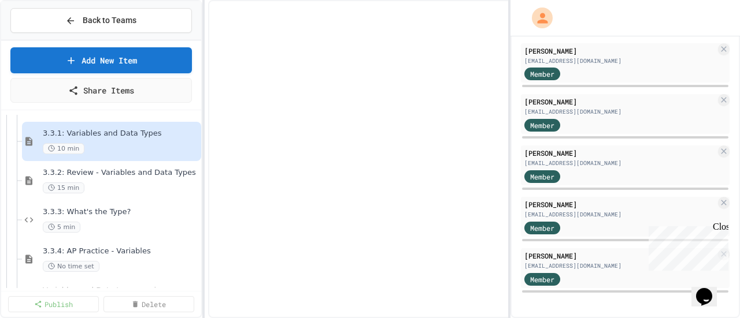
select select "***"
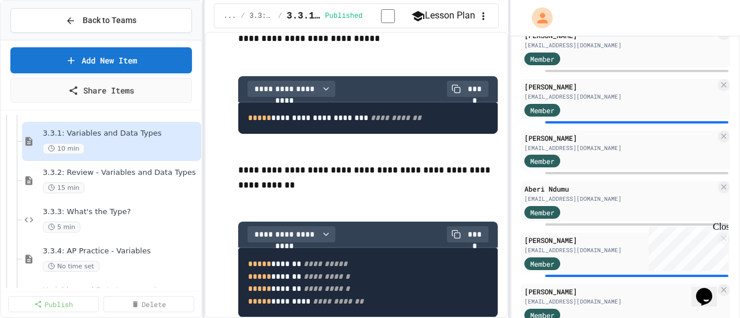
scroll to position [540, 0]
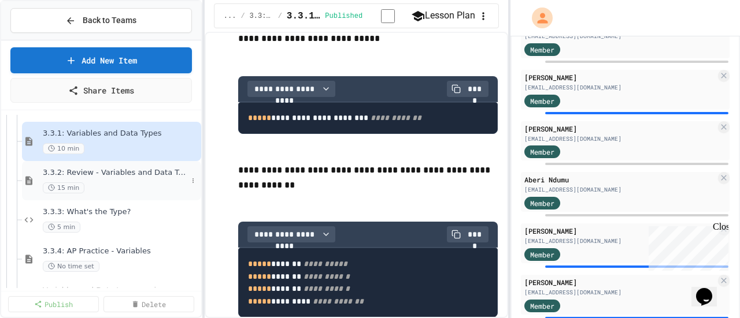
click at [151, 176] on span "3.3.2: Review - Variables and Data Types" at bounding box center [115, 173] width 144 height 10
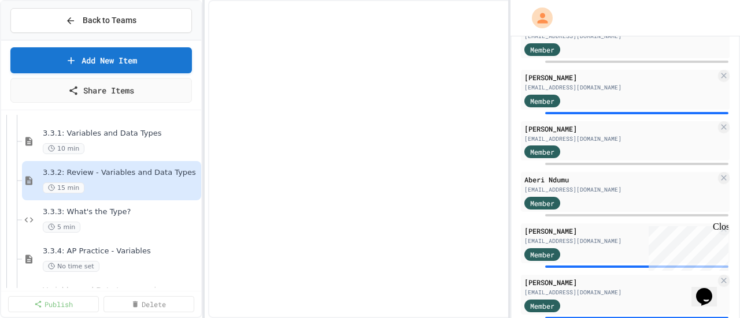
select select "***"
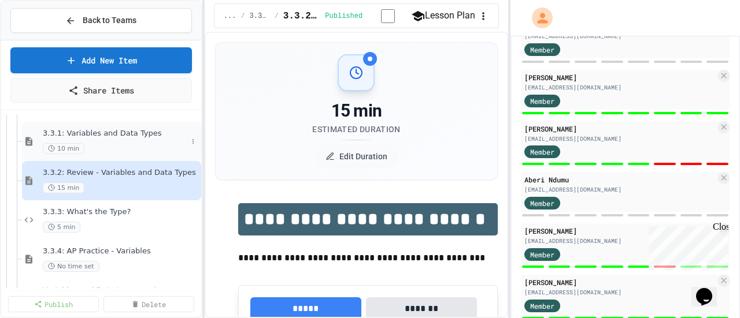
click at [112, 133] on span "3.3.1: Variables and Data Types" at bounding box center [115, 134] width 144 height 10
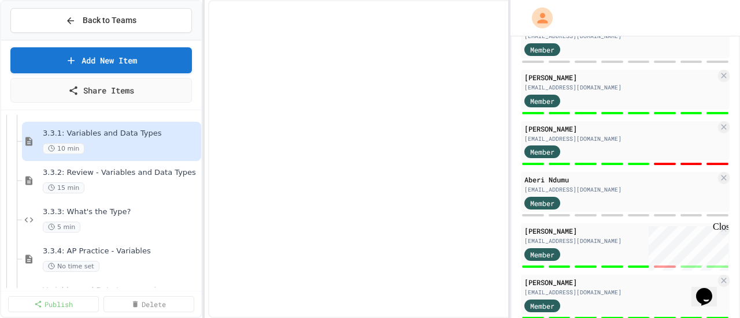
select select "***"
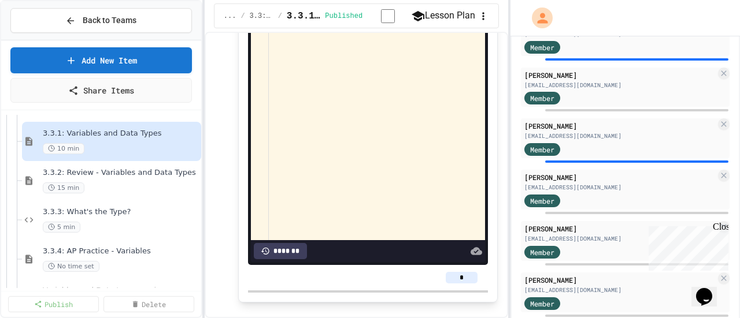
scroll to position [827, 0]
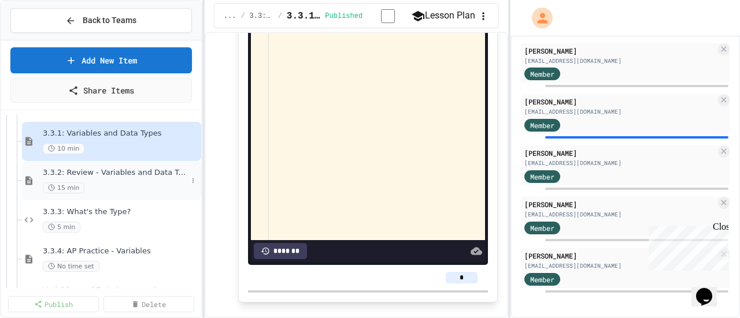
click at [150, 177] on div "3.3.2: Review - Variables and Data Types 15 min" at bounding box center [115, 180] width 144 height 25
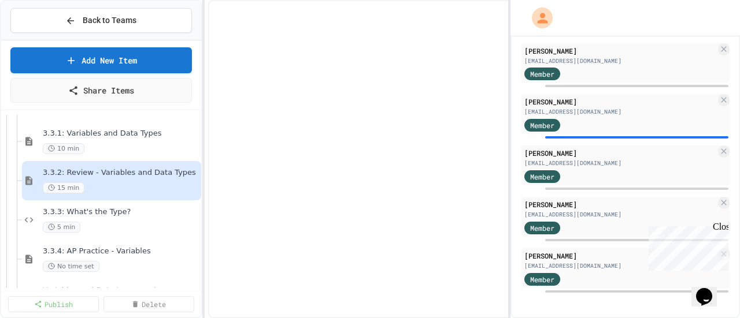
select select "***"
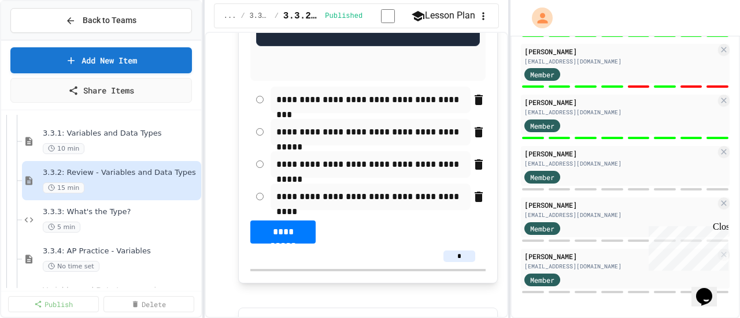
scroll to position [827, 0]
click at [94, 218] on div "3.3.3: What's the Type? 5 min" at bounding box center [115, 219] width 144 height 25
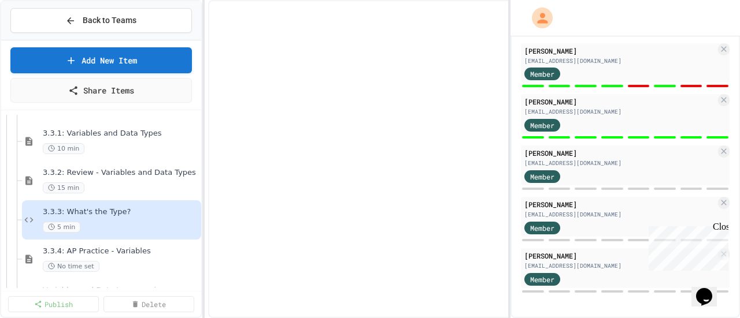
select select "*******"
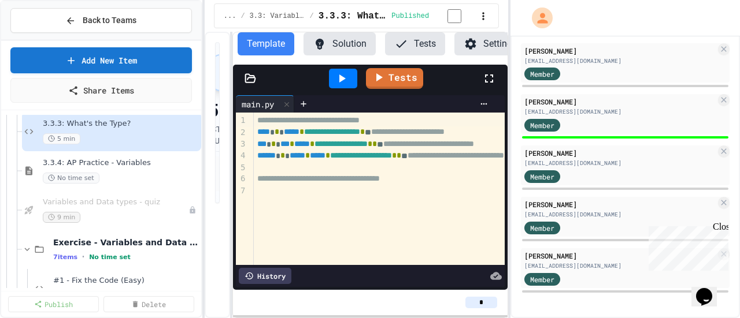
scroll to position [2504, 0]
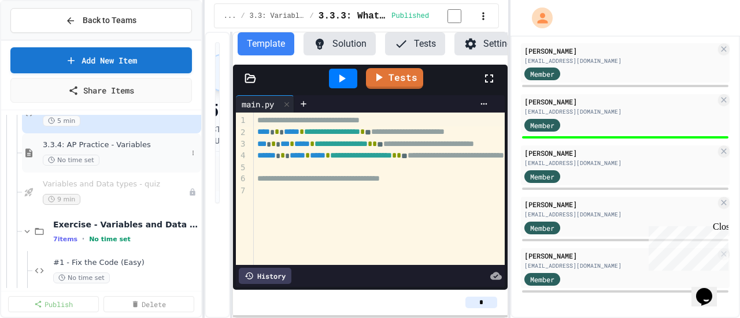
click at [119, 153] on div "3.3.4: AP Practice - Variables No time set" at bounding box center [115, 152] width 144 height 25
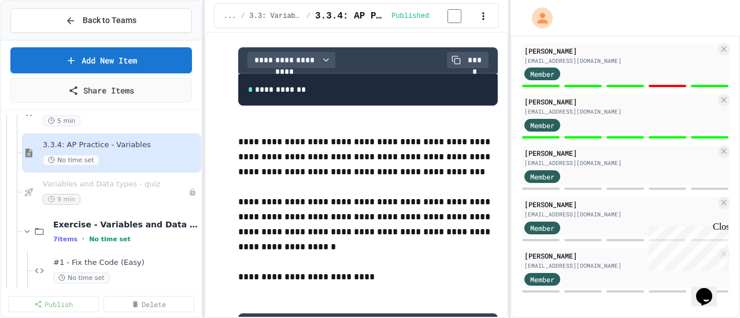
scroll to position [245, 0]
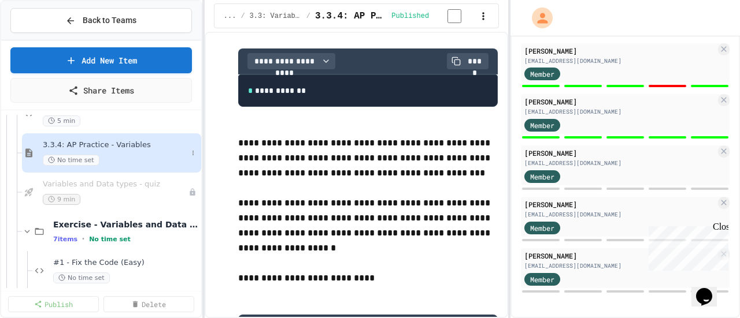
click at [134, 155] on div "No time set" at bounding box center [115, 160] width 144 height 11
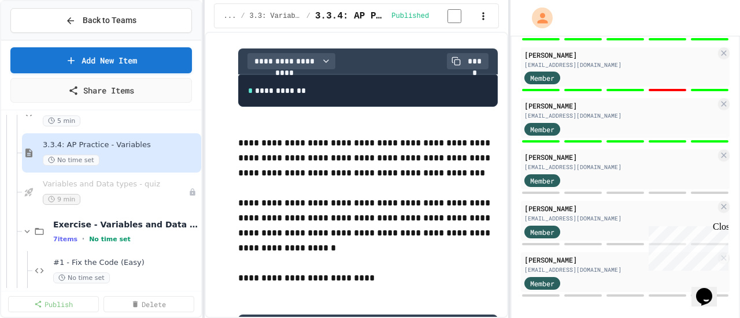
scroll to position [827, 0]
